Goal: Task Accomplishment & Management: Use online tool/utility

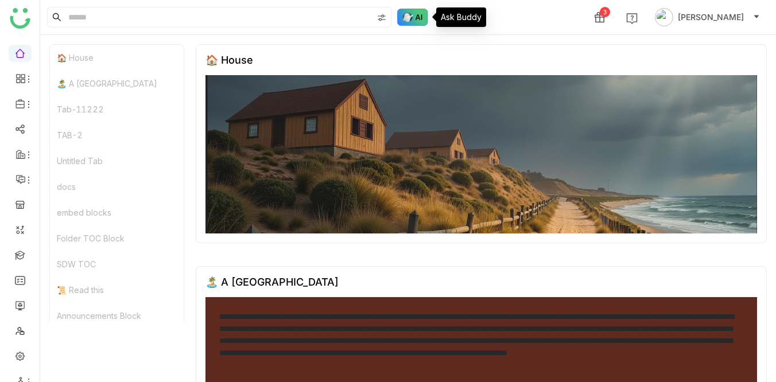
click at [407, 13] on img at bounding box center [412, 17] width 31 height 17
click at [406, 16] on img at bounding box center [412, 17] width 31 height 17
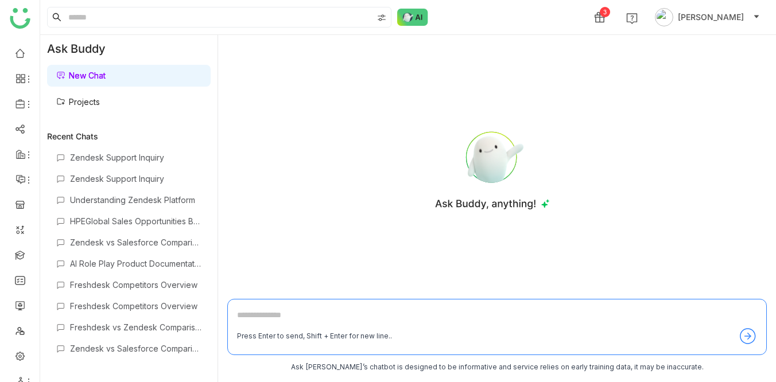
click at [89, 98] on link "Projects" at bounding box center [78, 102] width 44 height 10
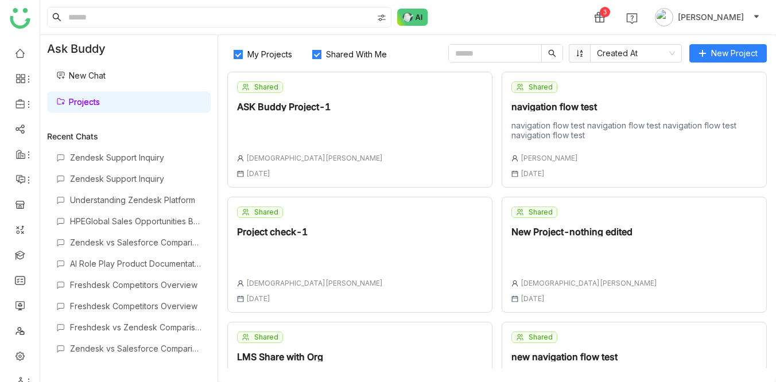
click at [332, 118] on div "Shared ASK Buddy Project-1 Vishnu Vardhan 30 Jun , 2025" at bounding box center [359, 130] width 265 height 116
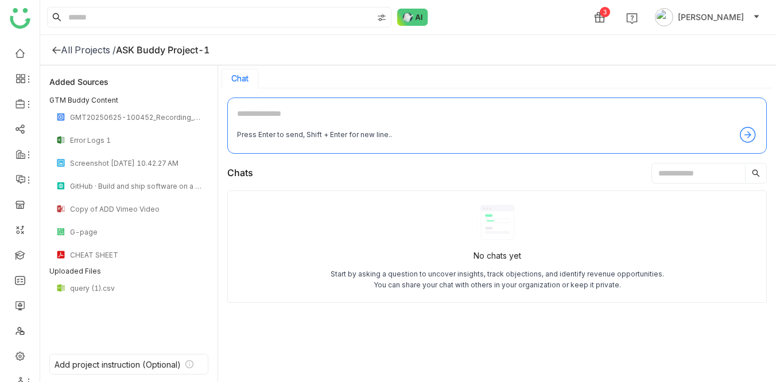
click at [55, 49] on icon at bounding box center [56, 49] width 9 height 9
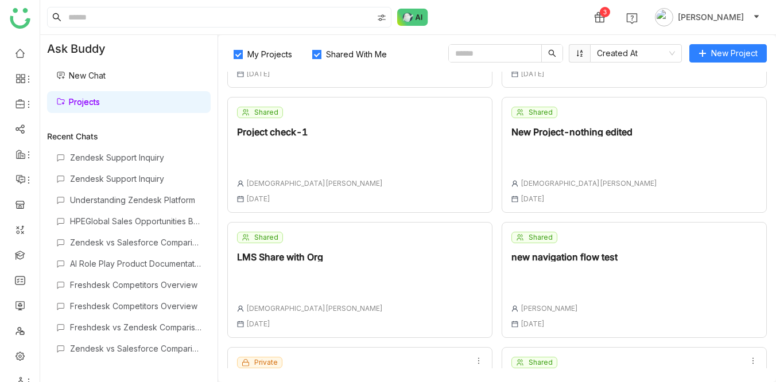
scroll to position [194, 0]
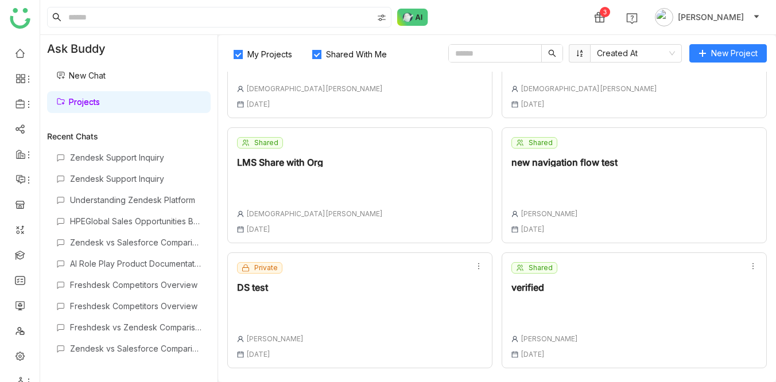
click at [255, 291] on div "DS test" at bounding box center [270, 287] width 67 height 9
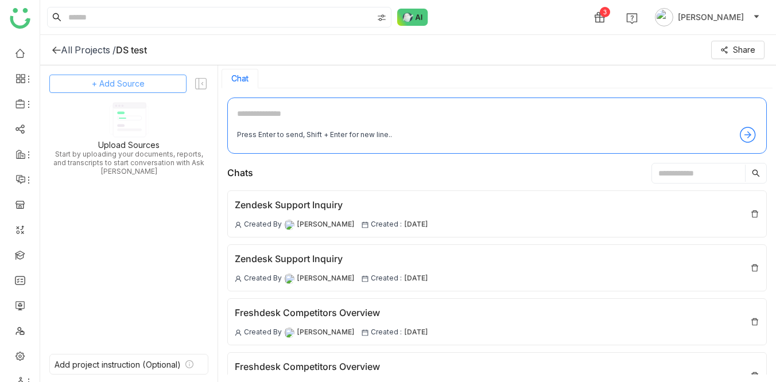
click at [126, 80] on span "+ Add Source" at bounding box center [118, 83] width 53 height 13
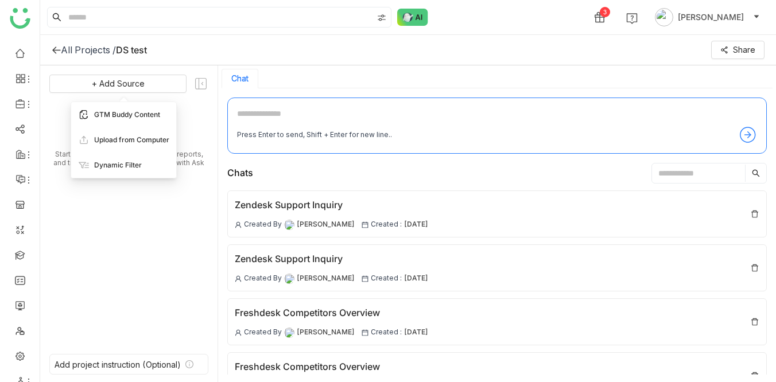
click at [125, 113] on span "GTM Buddy Content" at bounding box center [127, 115] width 66 height 10
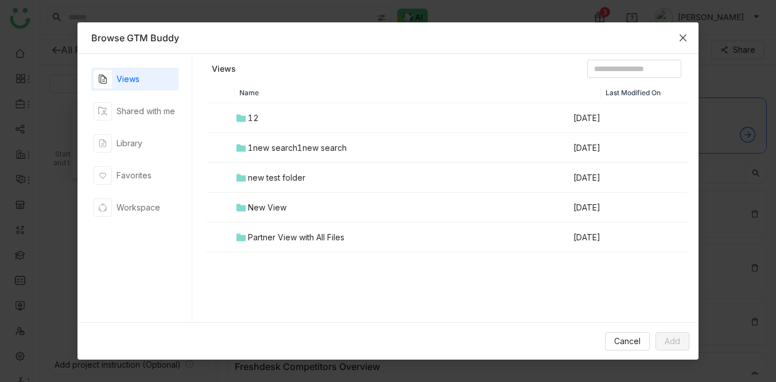
click at [682, 34] on icon "Close" at bounding box center [682, 37] width 9 height 9
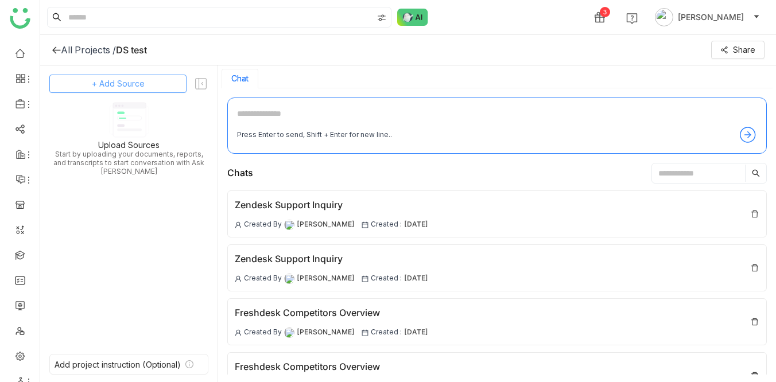
click at [116, 85] on span "+ Add Source" at bounding box center [118, 83] width 53 height 13
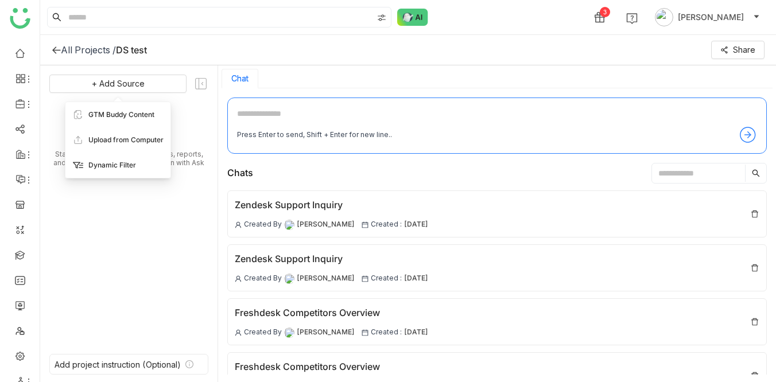
click at [111, 160] on span "Dynamic Filter" at bounding box center [112, 165] width 48 height 10
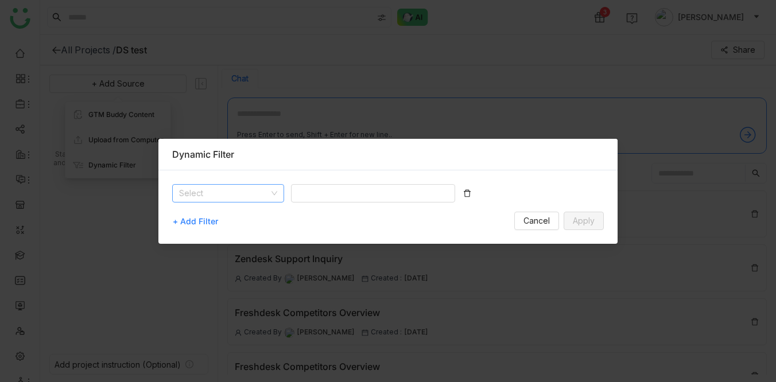
click at [232, 193] on input at bounding box center [224, 193] width 90 height 17
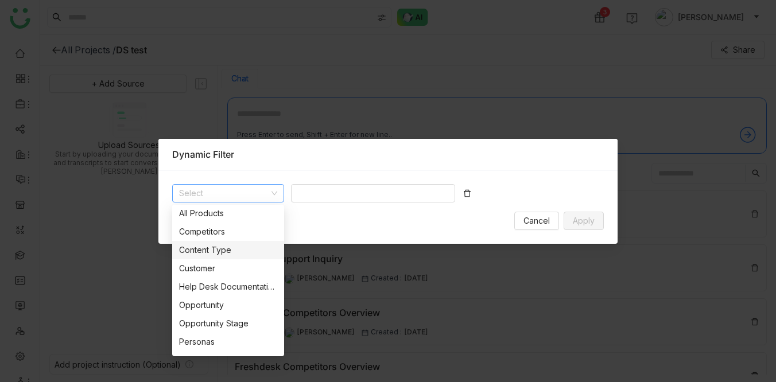
scroll to position [73, 0]
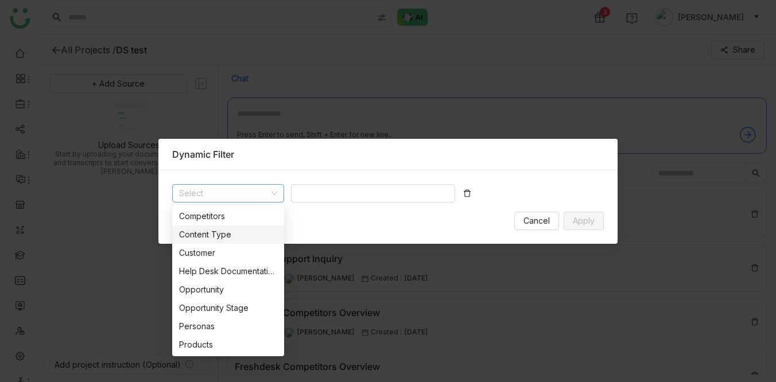
click at [212, 229] on div "Content Type" at bounding box center [228, 234] width 98 height 13
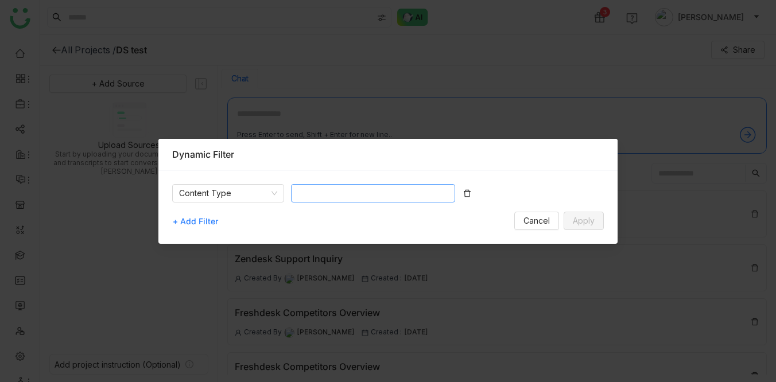
click at [330, 187] on nz-select-top-control at bounding box center [373, 193] width 164 height 18
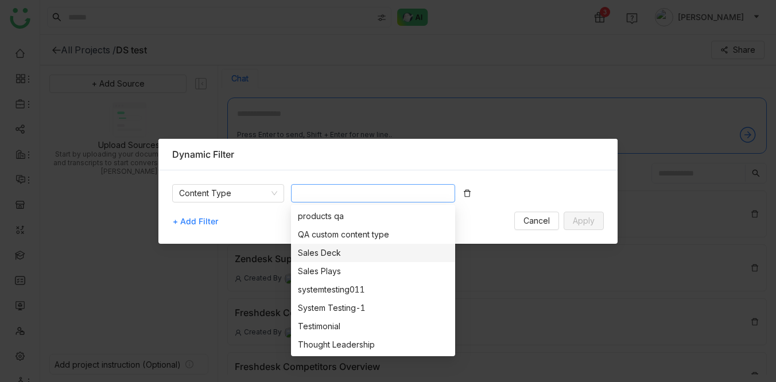
scroll to position [0, 0]
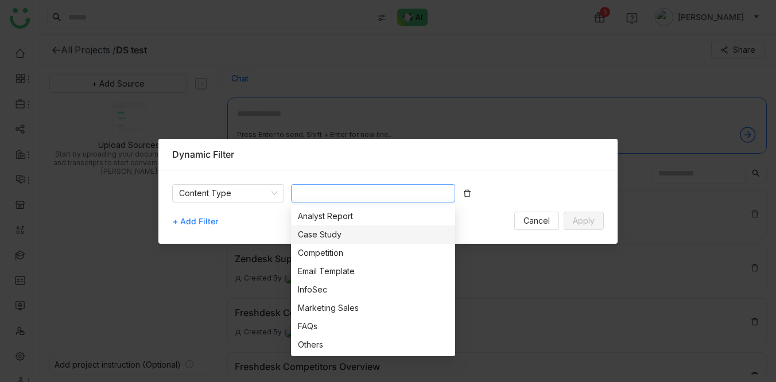
click at [324, 225] on nz-option-item "Case Study" at bounding box center [373, 234] width 164 height 18
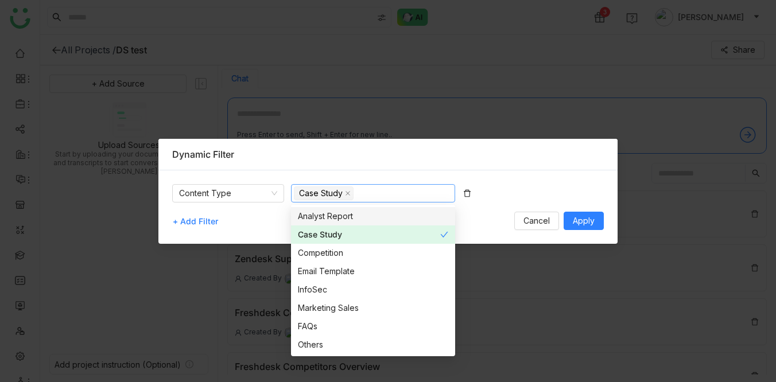
click at [534, 180] on div "Content Type Case Study + Add Filter Cancel Apply" at bounding box center [387, 206] width 459 height 73
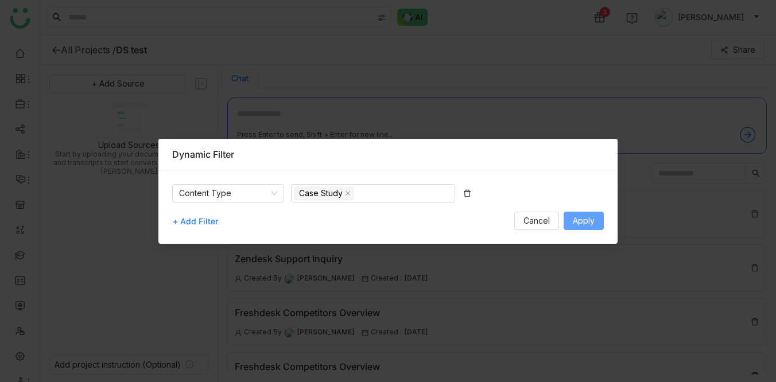
click at [585, 220] on span "Apply" at bounding box center [584, 221] width 22 height 13
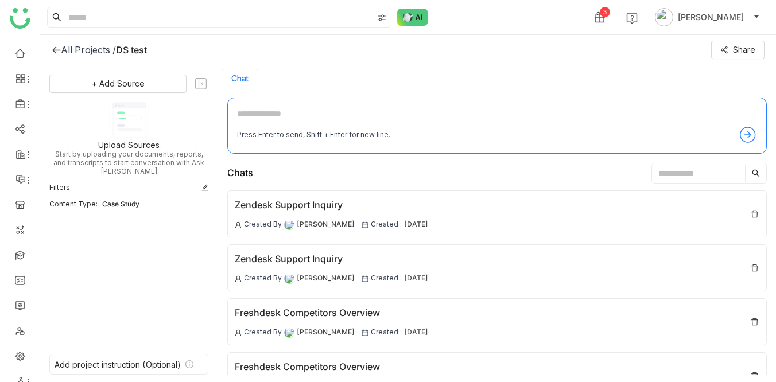
click at [277, 115] on textarea at bounding box center [497, 116] width 520 height 18
click at [120, 85] on span "+ Add Source" at bounding box center [118, 83] width 53 height 13
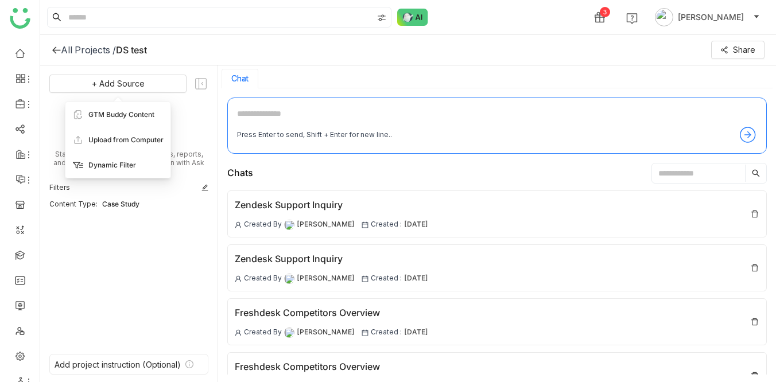
click at [123, 163] on span "Dynamic Filter" at bounding box center [112, 165] width 48 height 10
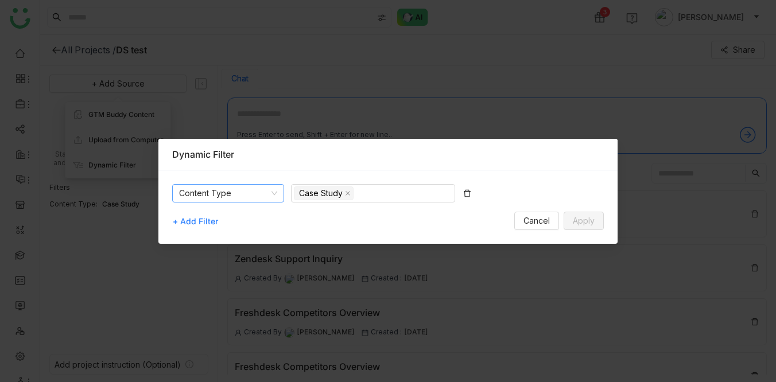
click at [232, 196] on nz-select-item "Content Type" at bounding box center [228, 193] width 98 height 17
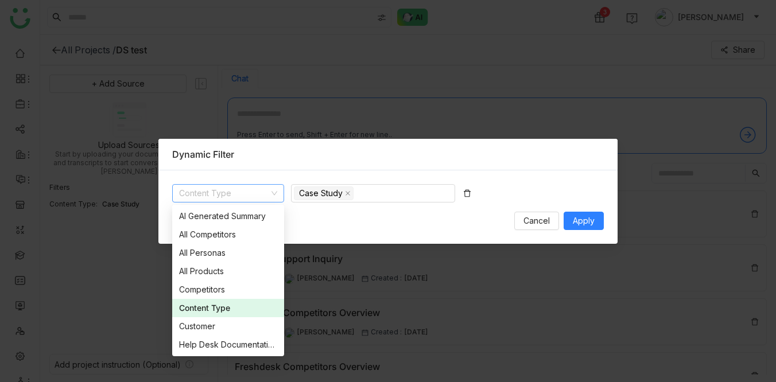
scroll to position [73, 0]
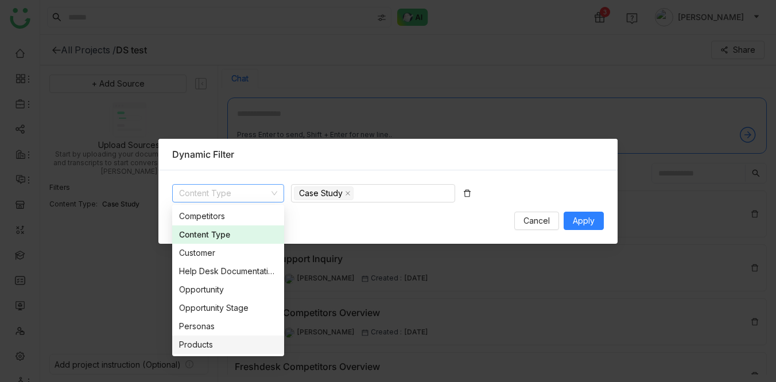
click at [464, 192] on icon at bounding box center [467, 192] width 7 height 7
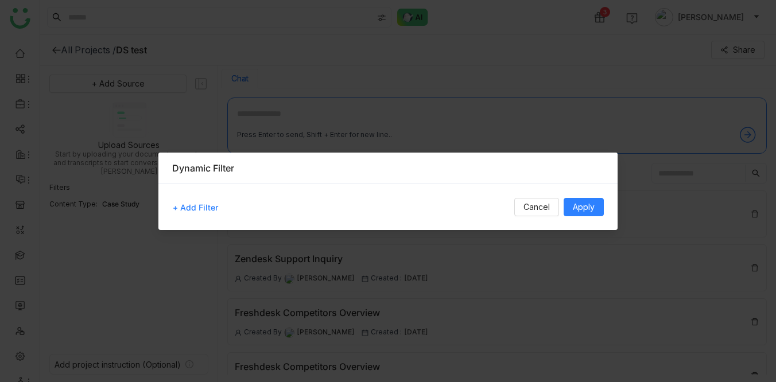
click at [464, 192] on div "+ Add Filter Cancel Apply" at bounding box center [387, 207] width 459 height 46
click at [583, 201] on span "Apply" at bounding box center [584, 207] width 22 height 13
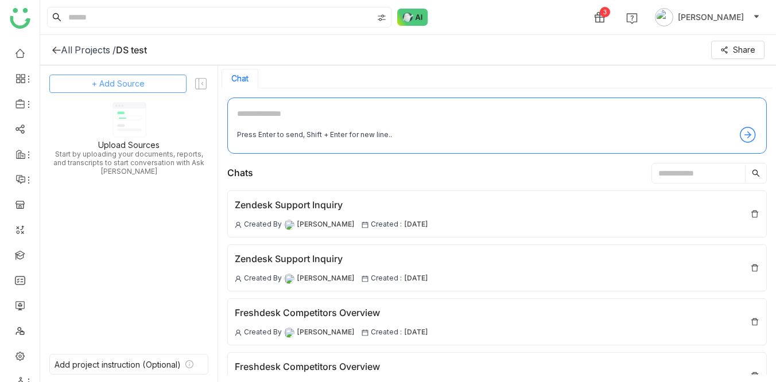
click at [129, 87] on span "+ Add Source" at bounding box center [118, 83] width 53 height 13
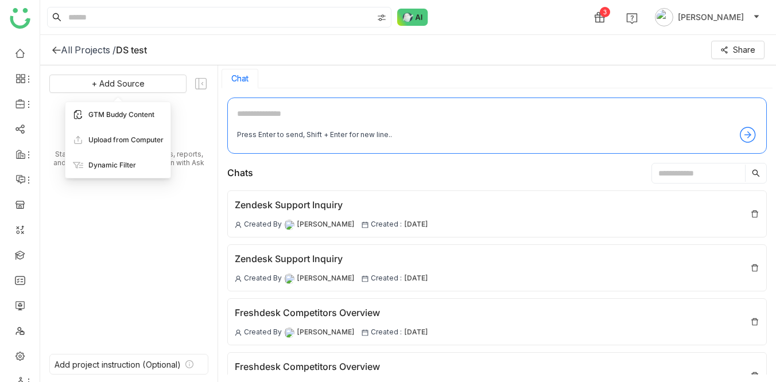
click at [116, 114] on span "GTM Buddy Content" at bounding box center [121, 115] width 66 height 10
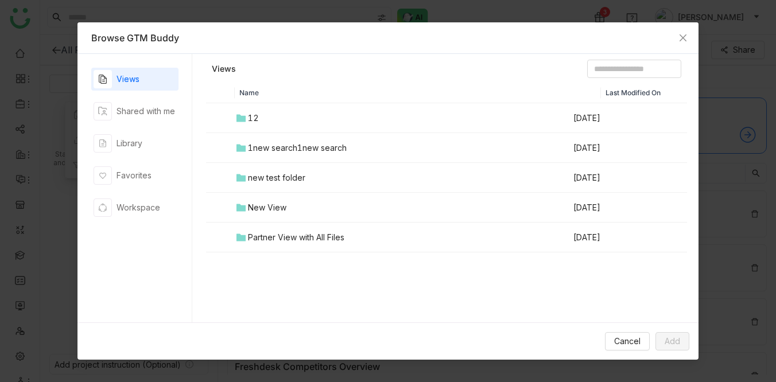
click at [217, 120] on td at bounding box center [220, 118] width 29 height 30
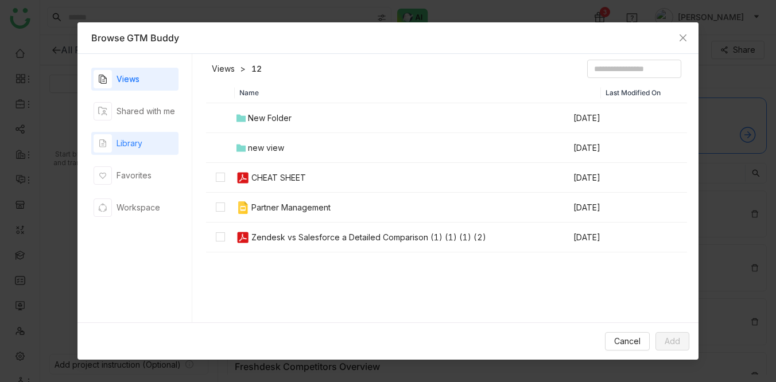
click at [126, 148] on div "Library" at bounding box center [129, 143] width 26 height 13
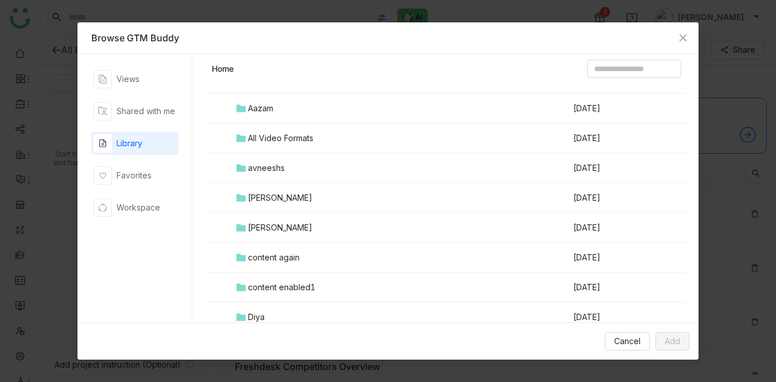
scroll to position [0, 0]
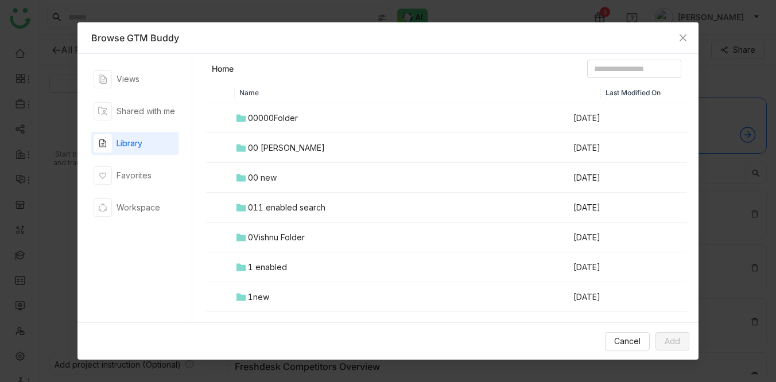
click at [213, 239] on td at bounding box center [220, 238] width 29 height 30
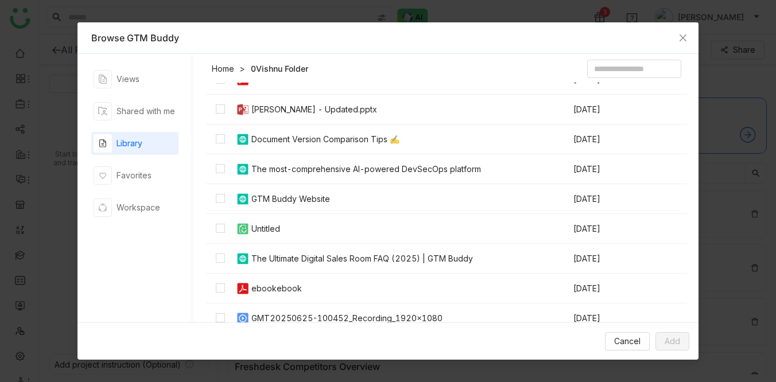
scroll to position [217, 0]
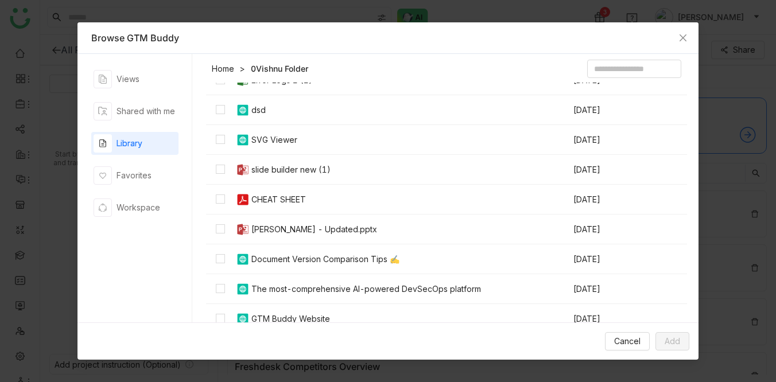
click at [224, 72] on link "Home" at bounding box center [223, 68] width 22 height 11
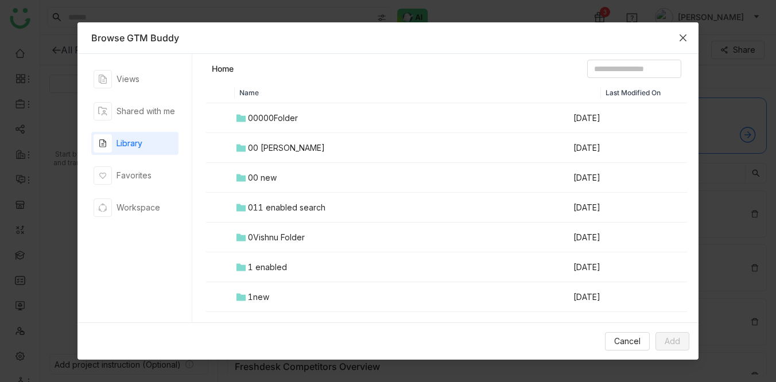
click at [685, 40] on icon "Close" at bounding box center [682, 37] width 7 height 7
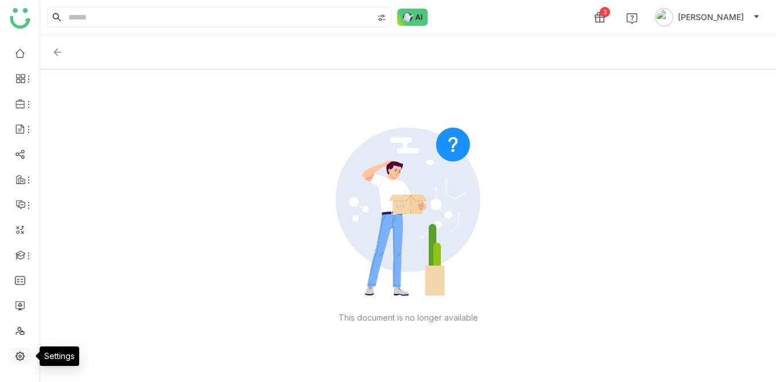
click at [20, 356] on link at bounding box center [20, 356] width 10 height 10
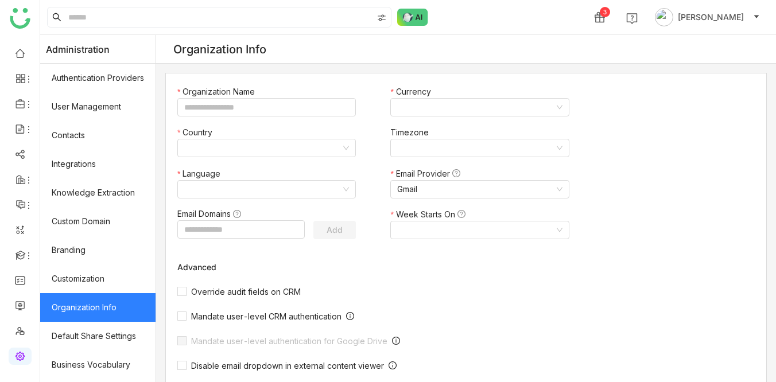
type input "*******"
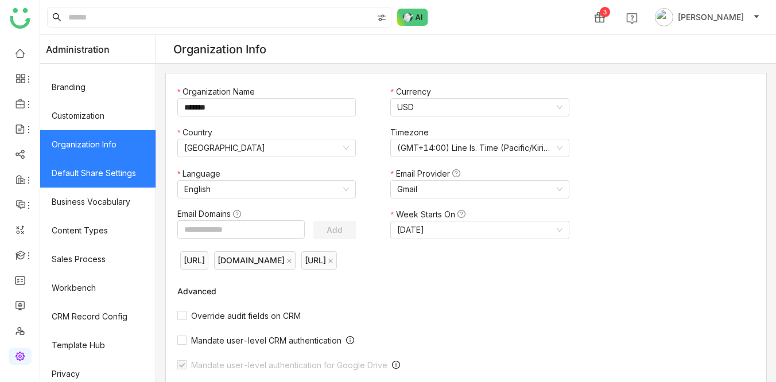
scroll to position [227, 0]
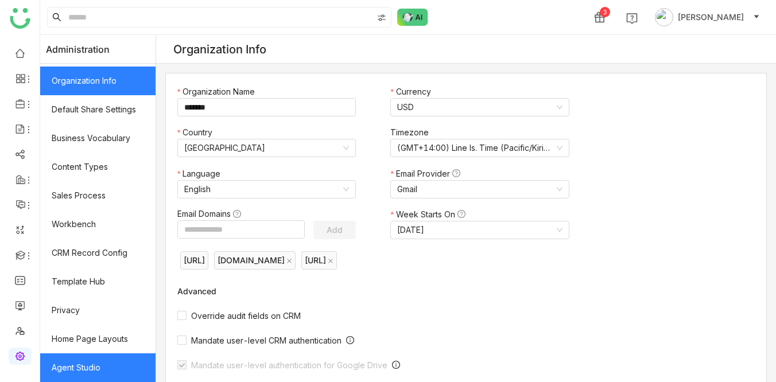
click at [71, 373] on link "Agent Studio" at bounding box center [97, 367] width 115 height 29
click at [56, 369] on link "Agent Studio" at bounding box center [97, 367] width 115 height 29
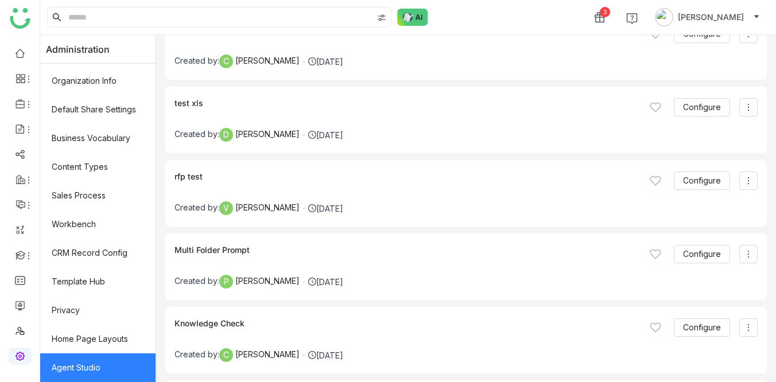
scroll to position [98, 0]
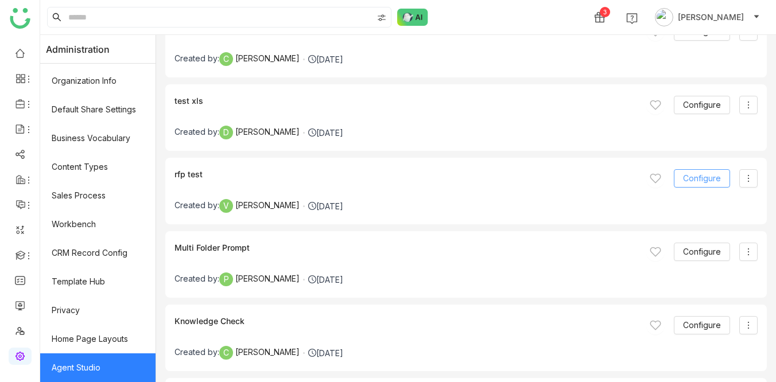
click at [700, 177] on span "Configure" at bounding box center [702, 178] width 38 height 13
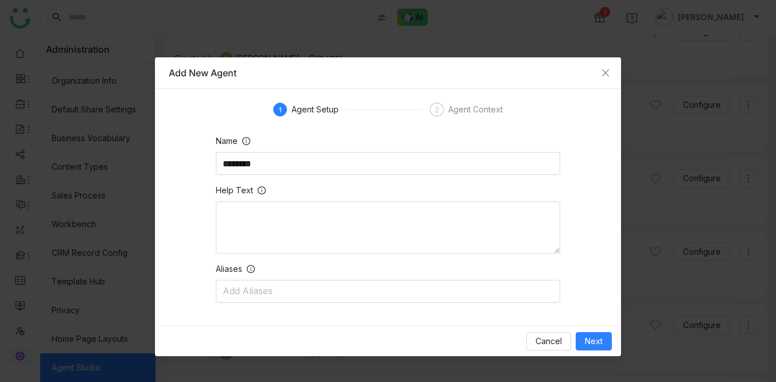
click at [574, 337] on div "Cancel Next" at bounding box center [387, 341] width 447 height 18
click at [586, 339] on span "Next" at bounding box center [594, 341] width 18 height 13
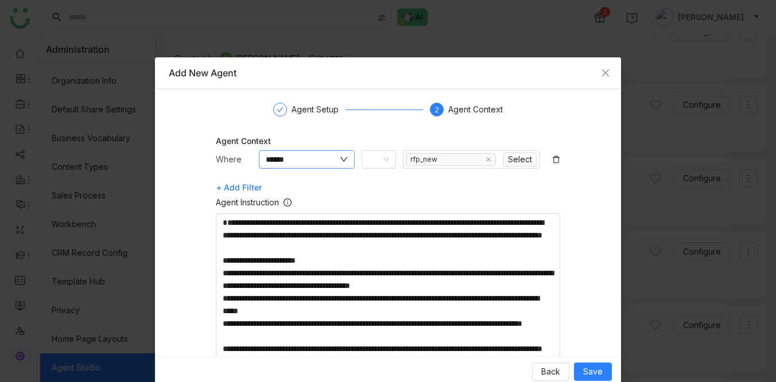
click at [321, 157] on input "******" at bounding box center [302, 159] width 72 height 13
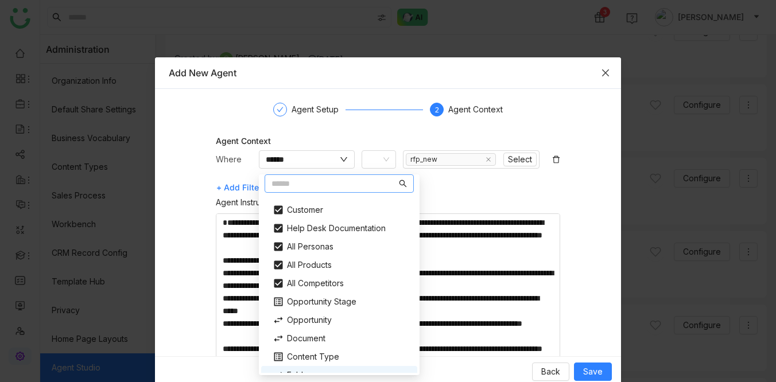
click at [609, 69] on icon "Close" at bounding box center [605, 72] width 9 height 9
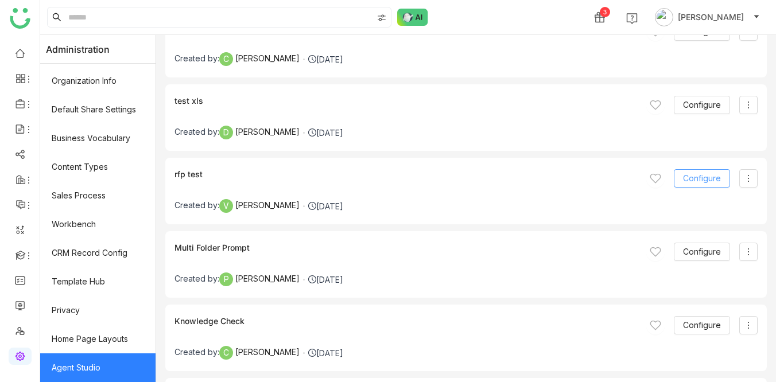
scroll to position [0, 0]
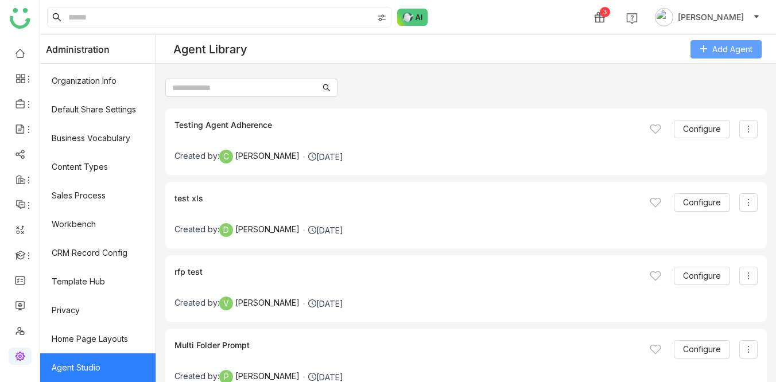
click at [710, 46] on button "Add Agent" at bounding box center [725, 49] width 71 height 18
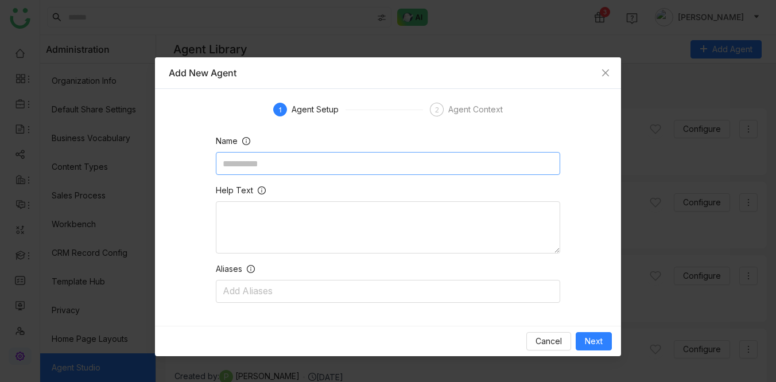
click at [326, 173] on input at bounding box center [388, 163] width 344 height 23
type input "****"
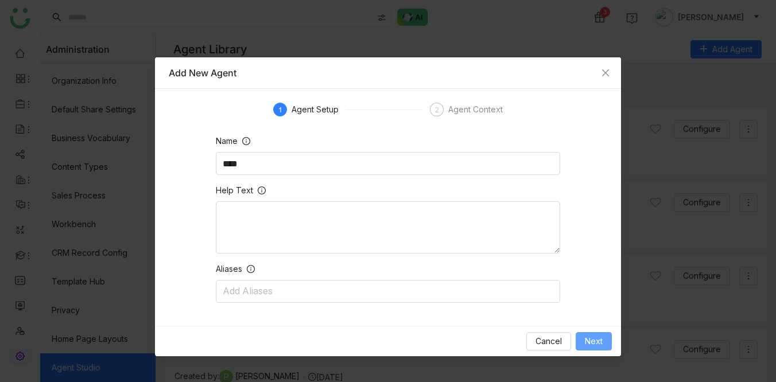
click at [593, 339] on span "Next" at bounding box center [594, 341] width 18 height 13
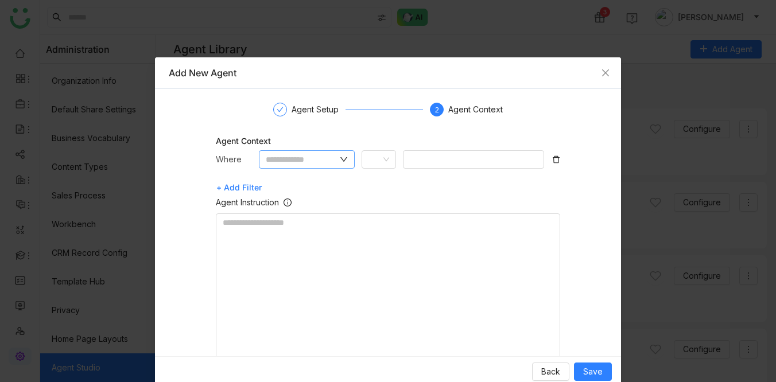
click at [285, 157] on input "text" at bounding box center [302, 159] width 72 height 13
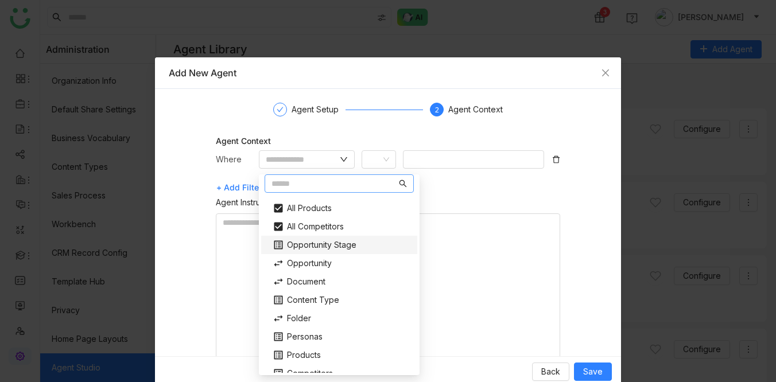
scroll to position [85, 0]
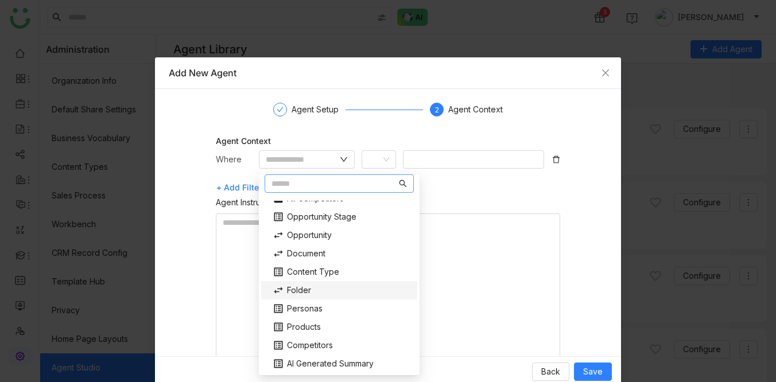
click at [282, 291] on div "Folder" at bounding box center [339, 290] width 147 height 18
type input "******"
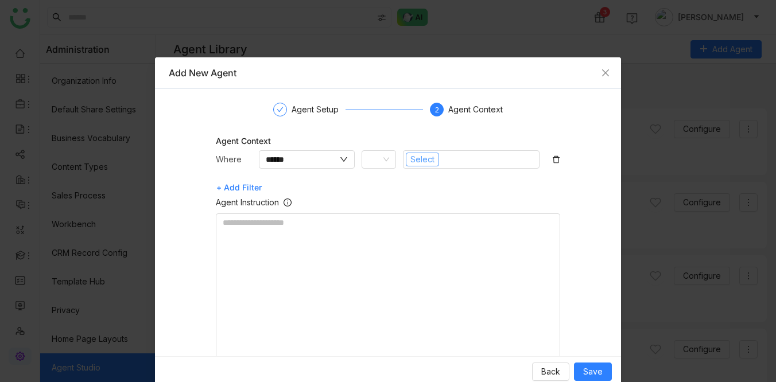
click at [414, 154] on span "Select" at bounding box center [422, 159] width 24 height 13
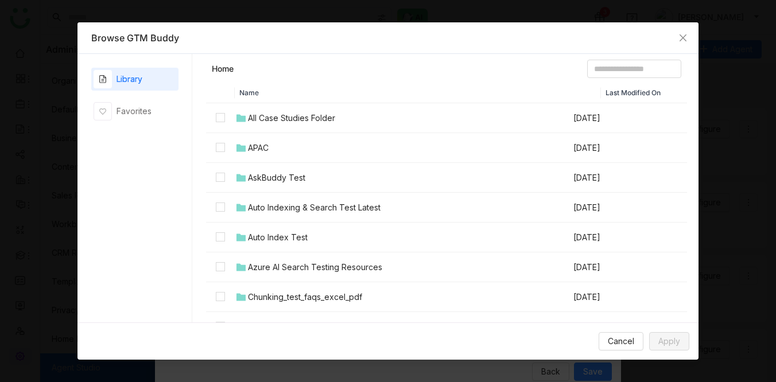
click at [225, 150] on td at bounding box center [220, 148] width 29 height 30
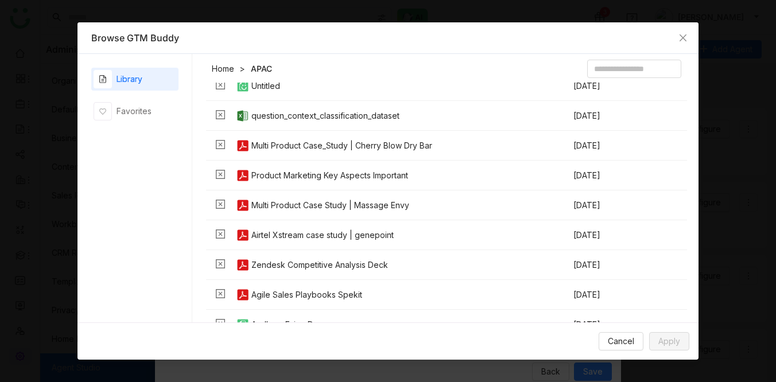
scroll to position [282, 0]
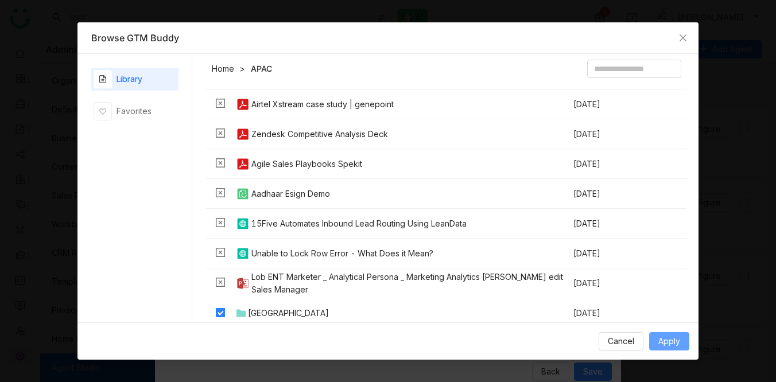
click at [665, 343] on span "Apply" at bounding box center [669, 341] width 22 height 13
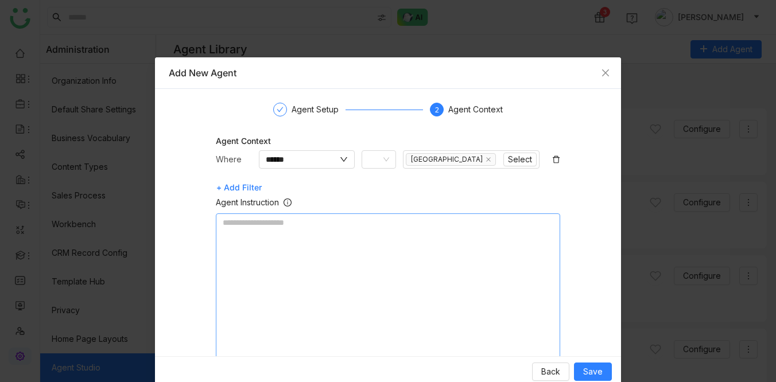
scroll to position [37, 0]
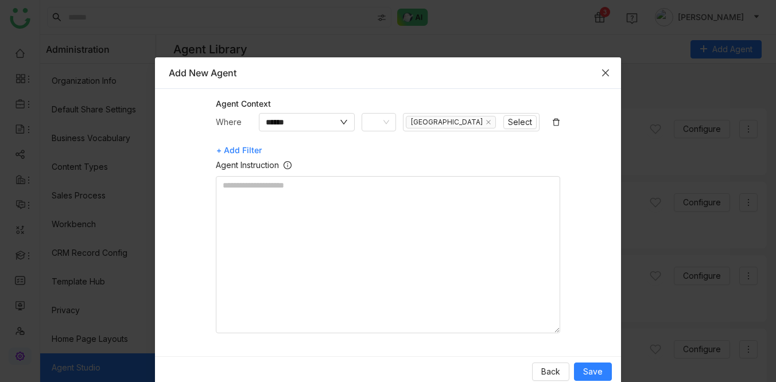
click at [605, 71] on icon "Close" at bounding box center [605, 72] width 9 height 9
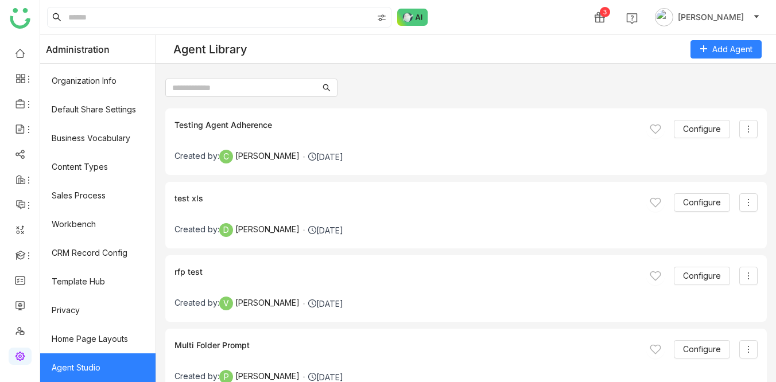
scroll to position [0, 0]
